Goal: Find specific page/section: Locate item on page

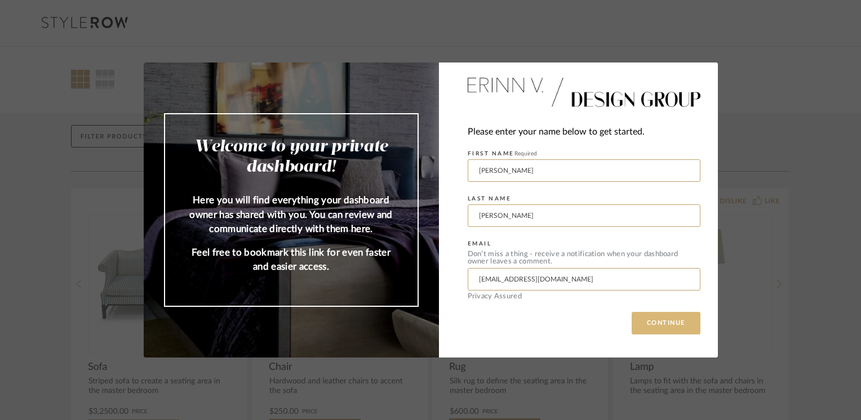
click at [659, 317] on button "CONTINUE" at bounding box center [666, 323] width 69 height 23
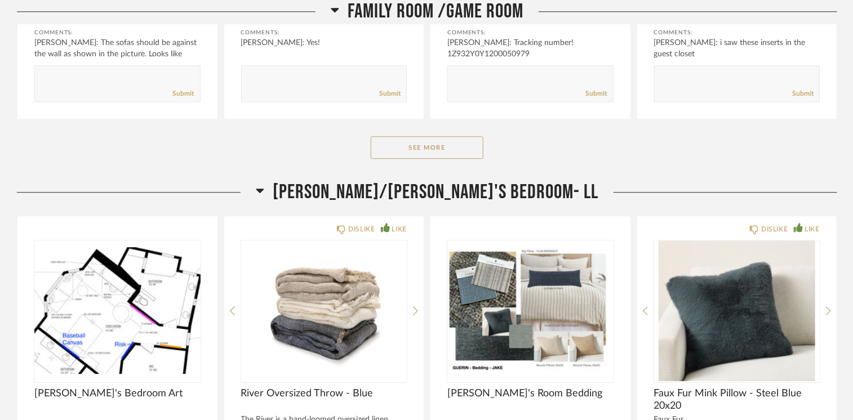
scroll to position [3848, 0]
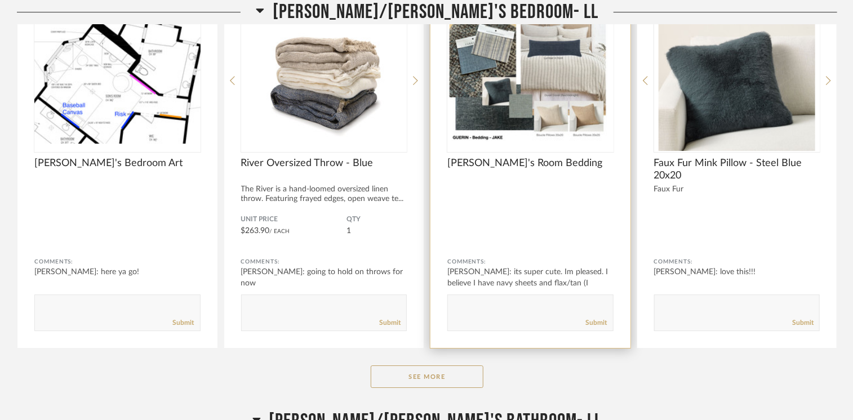
drag, startPoint x: 425, startPoint y: 371, endPoint x: 441, endPoint y: 341, distance: 33.3
click at [425, 371] on button "See More" at bounding box center [427, 377] width 113 height 23
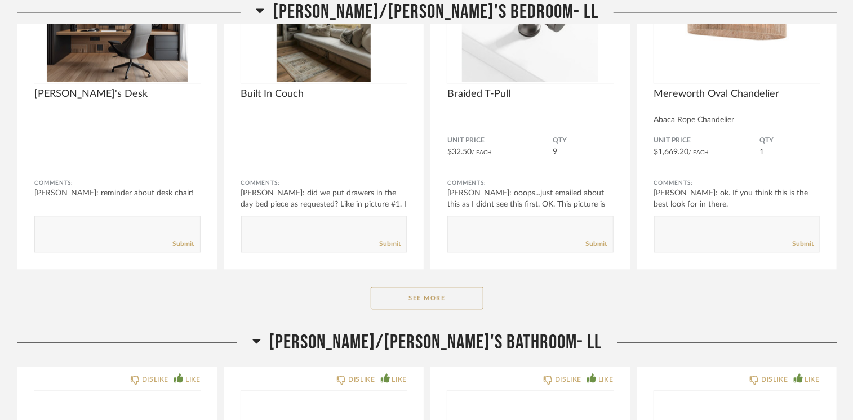
scroll to position [5426, 0]
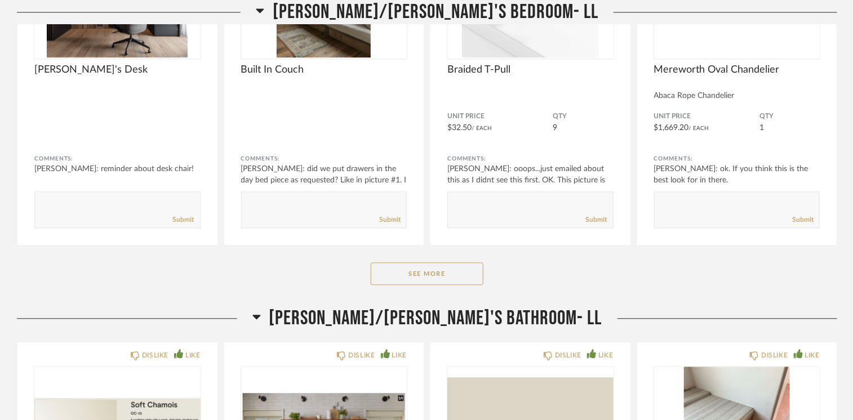
click at [433, 265] on button "See More" at bounding box center [427, 274] width 113 height 23
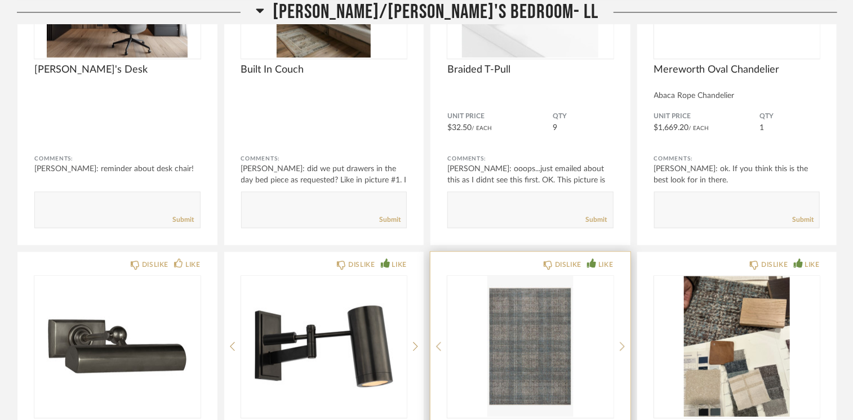
click at [530, 317] on div at bounding box center [530, 346] width 166 height 141
click at [519, 308] on img "0" at bounding box center [530, 346] width 166 height 141
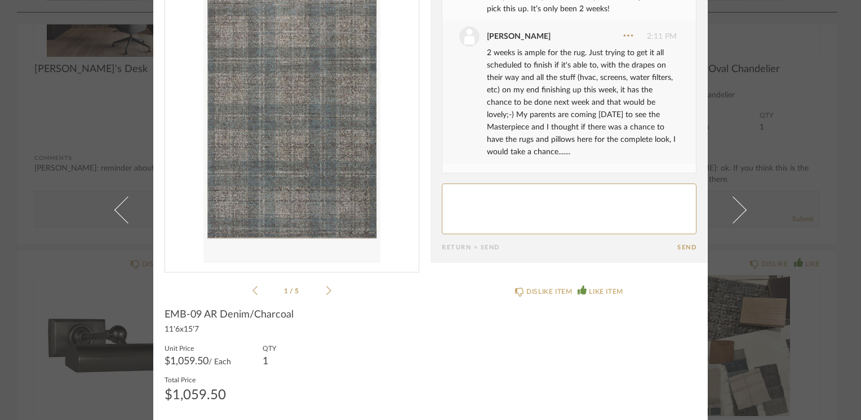
scroll to position [70, 0]
drag, startPoint x: 292, startPoint y: 314, endPoint x: 151, endPoint y: 298, distance: 141.8
click at [153, 298] on cpp-summary-info "EMB-09 AR Denim/Charcoal 11'6x15'7 Unit Price $1,059.50 / Each QTY 1 Total Pric…" at bounding box center [291, 353] width 277 height 114
drag, startPoint x: 151, startPoint y: 298, endPoint x: 179, endPoint y: 312, distance: 31.5
copy span "EMB-09 AR Denim/Charcoal"
